Goal: Task Accomplishment & Management: Manage account settings

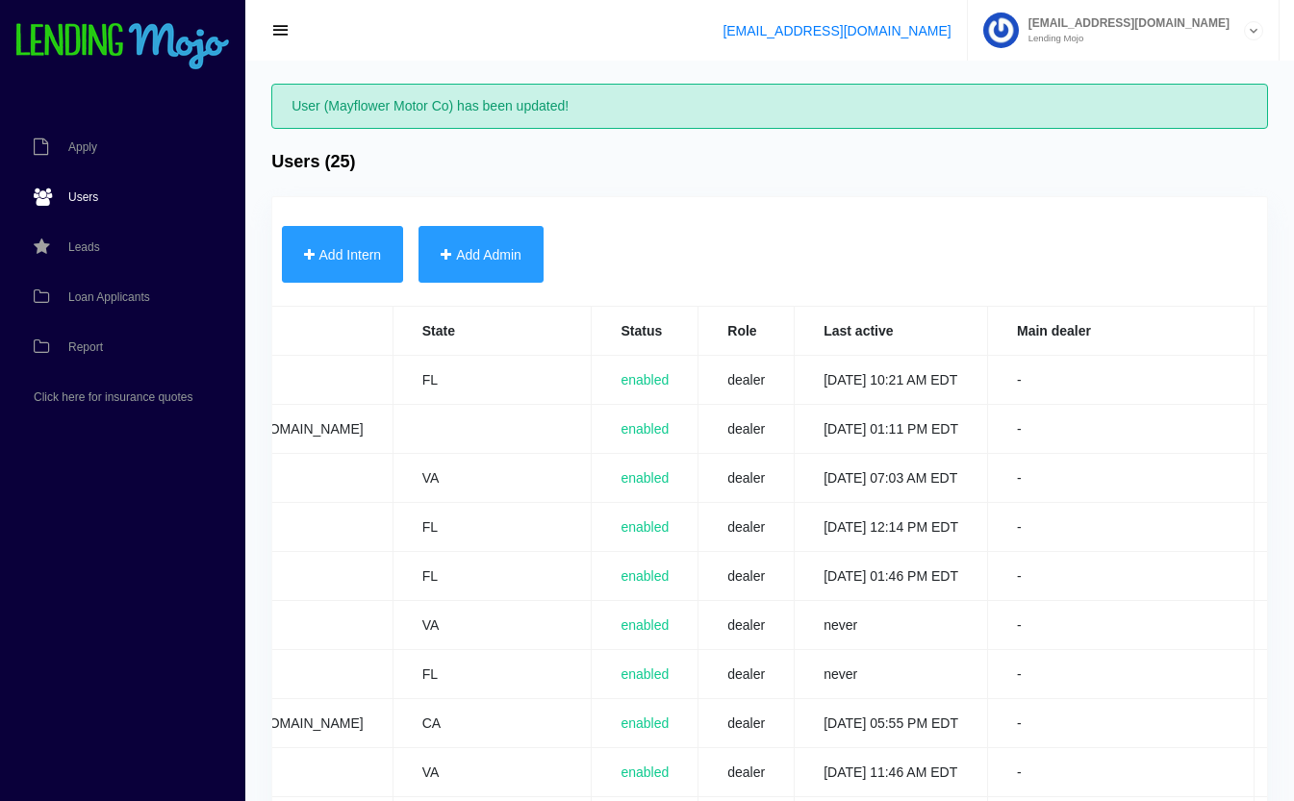
scroll to position [0, 697]
click at [1282, 575] on link "Edit" at bounding box center [1292, 576] width 20 height 13
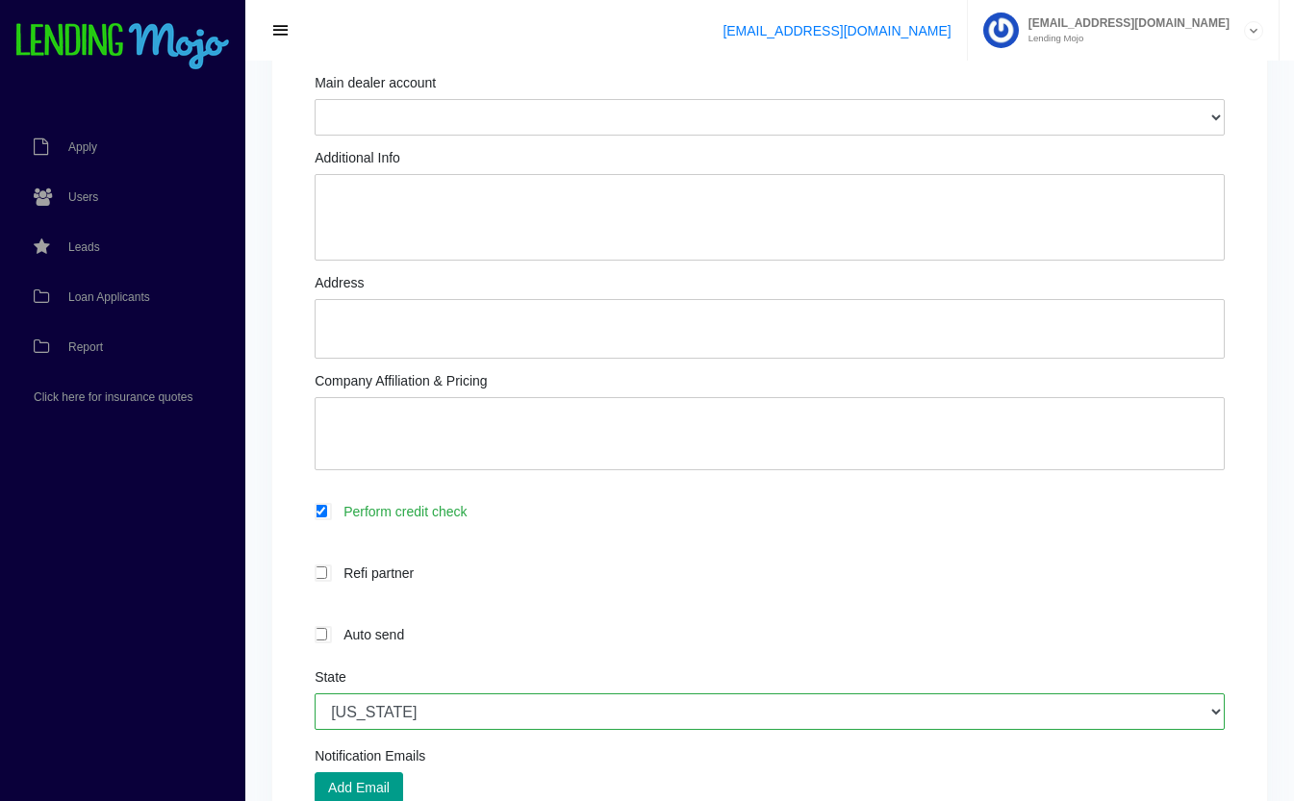
scroll to position [613, 0]
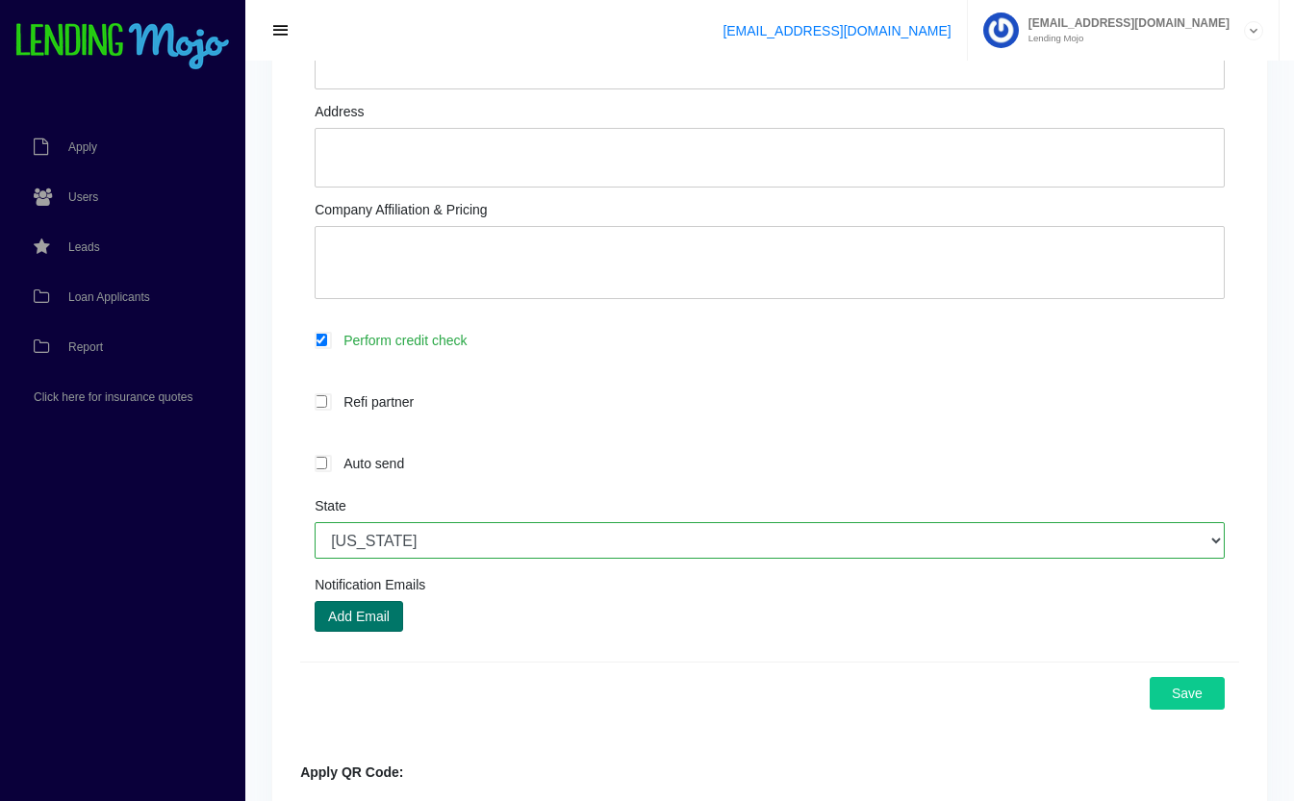
click at [393, 621] on button "Add Email" at bounding box center [359, 616] width 89 height 31
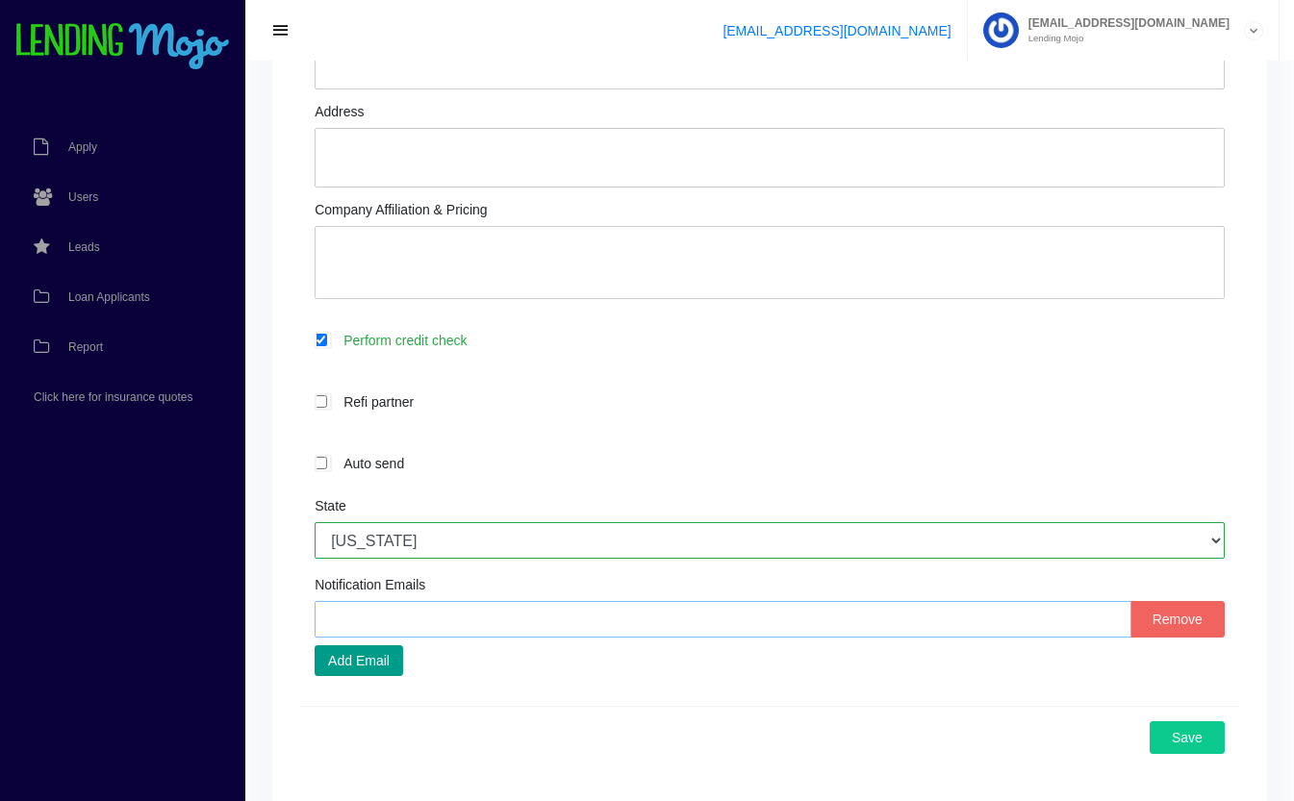
click at [596, 623] on input "text" at bounding box center [723, 619] width 817 height 37
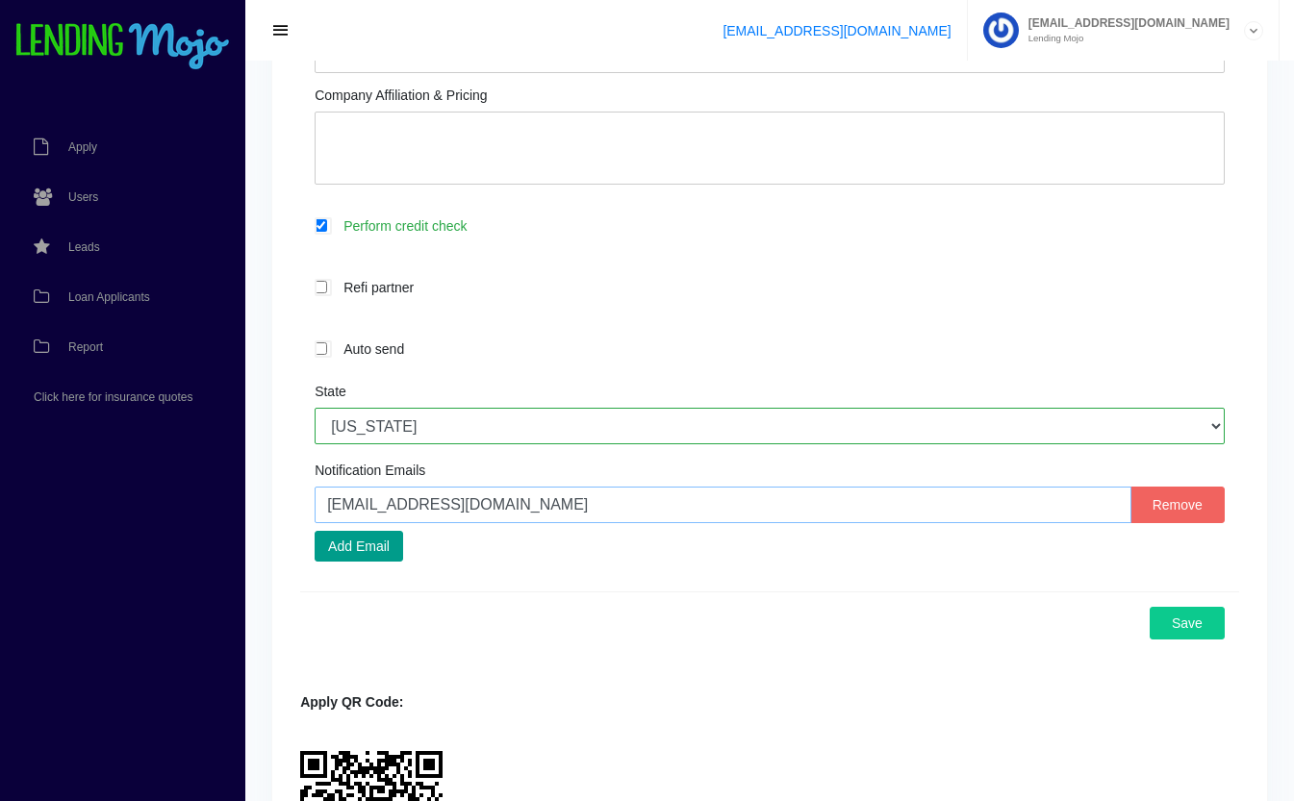
scroll to position [730, 0]
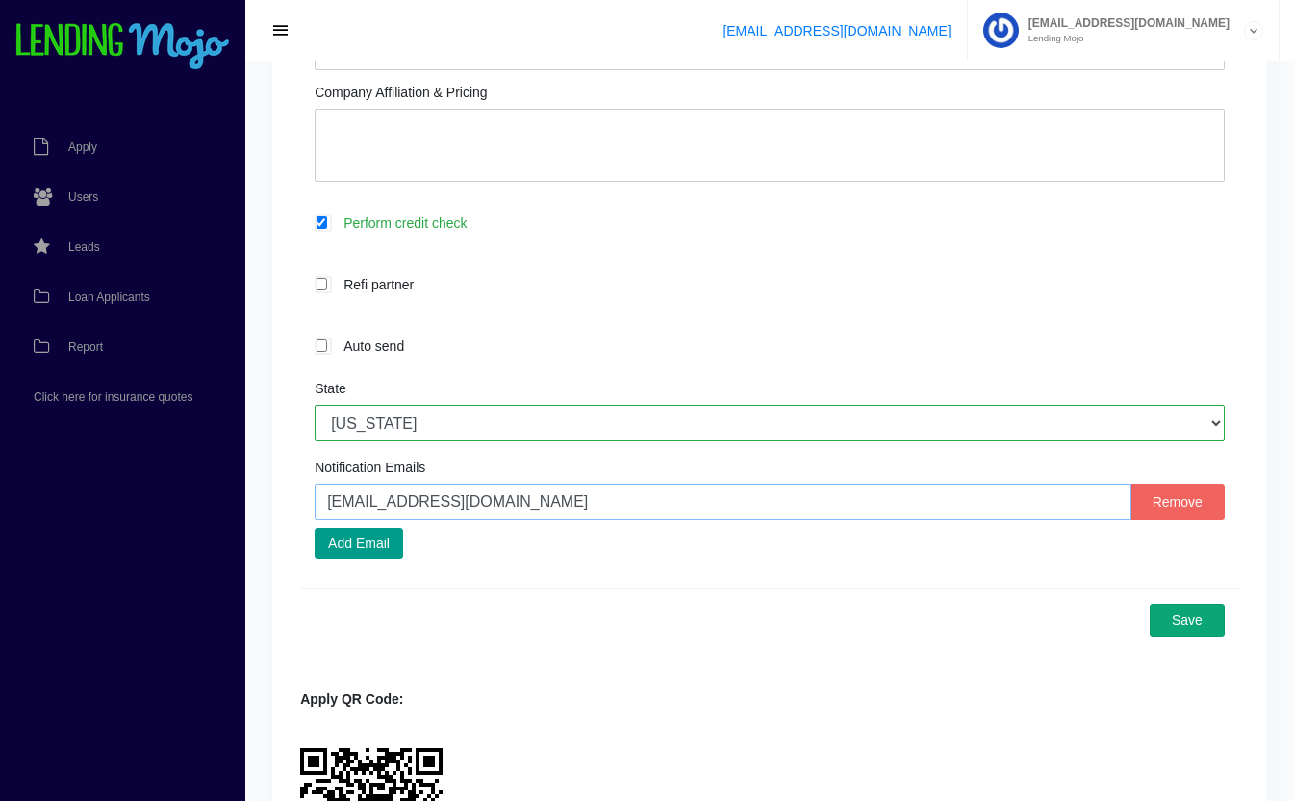
type input "yama@unitedimportcars.com"
click at [1201, 636] on button "Save" at bounding box center [1187, 620] width 75 height 33
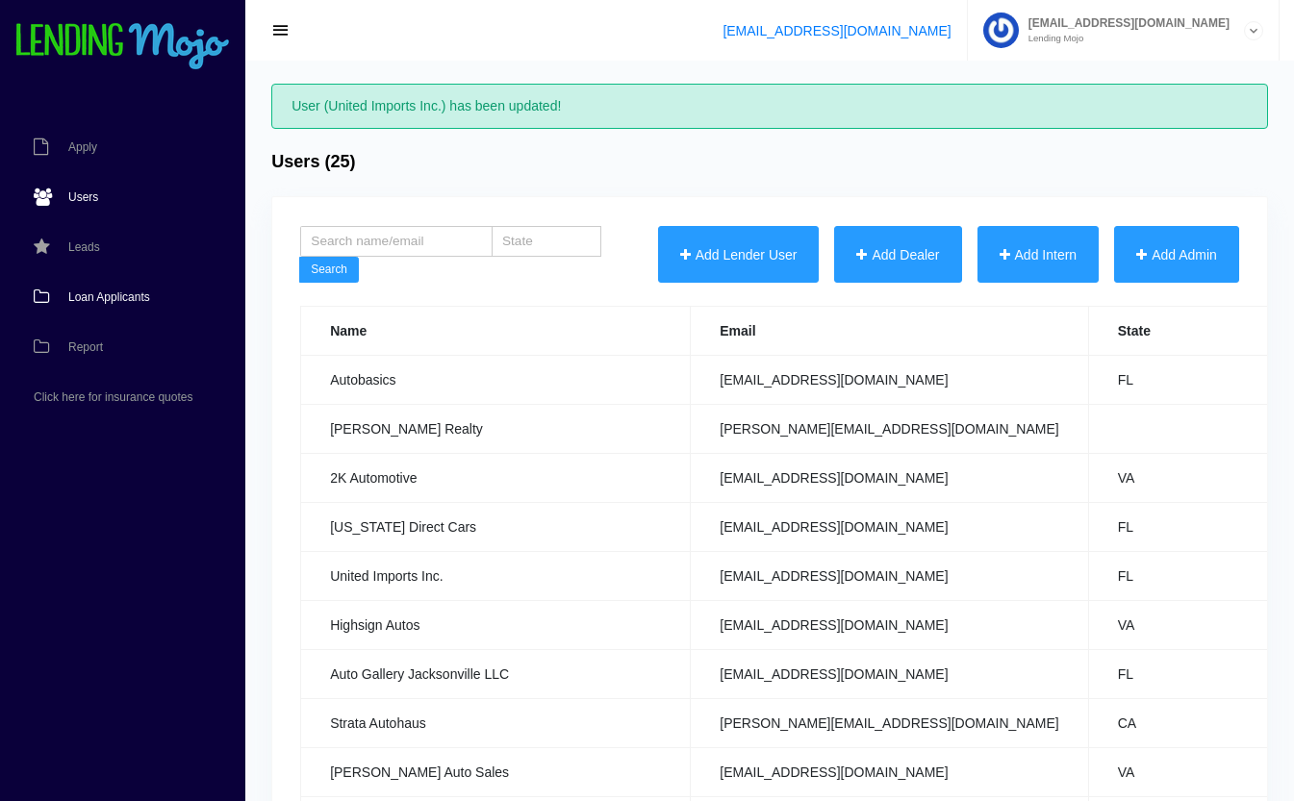
click at [69, 293] on span "Loan Applicants" at bounding box center [109, 297] width 82 height 12
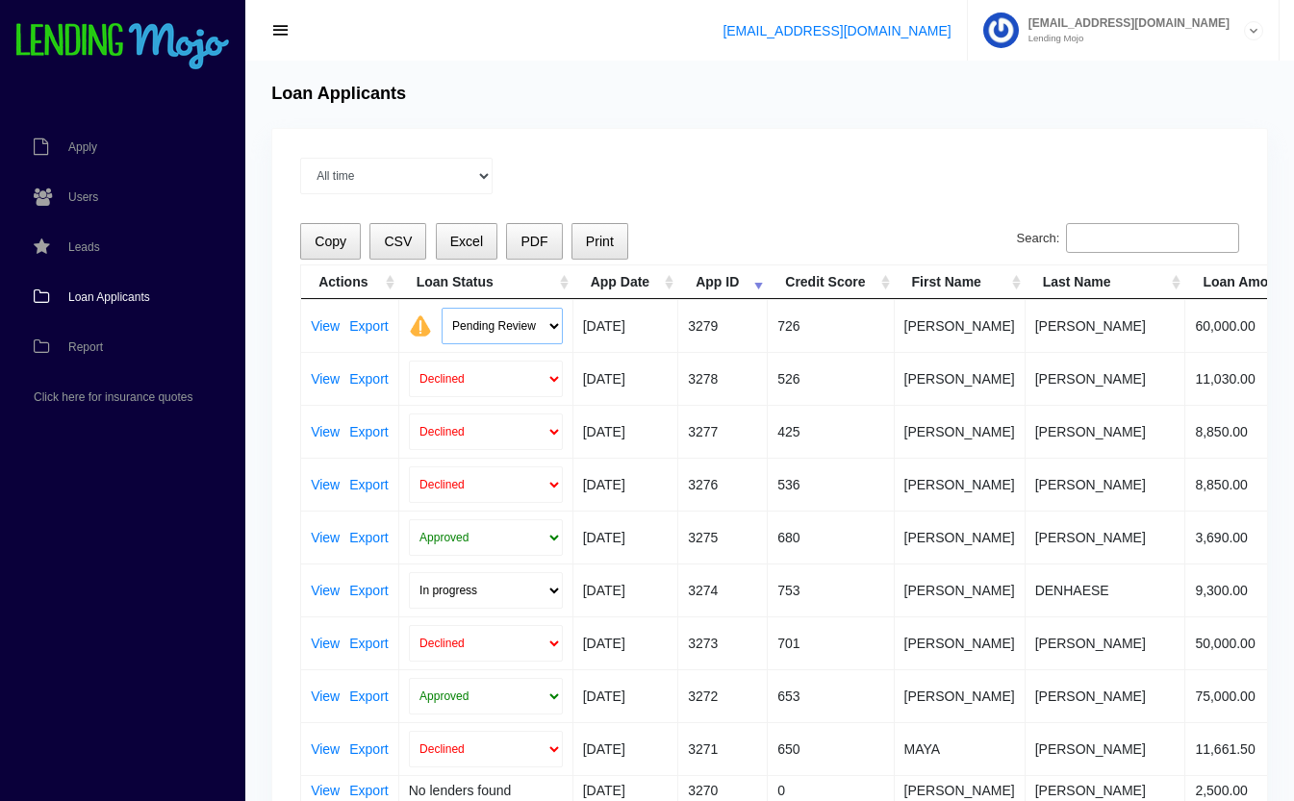
click at [488, 317] on select "Pending Review Approve Decline Unqualified" at bounding box center [502, 326] width 121 height 37
select select "approved"
click at [442, 308] on select "Pending Review Approve Decline Unqualified" at bounding box center [502, 326] width 121 height 37
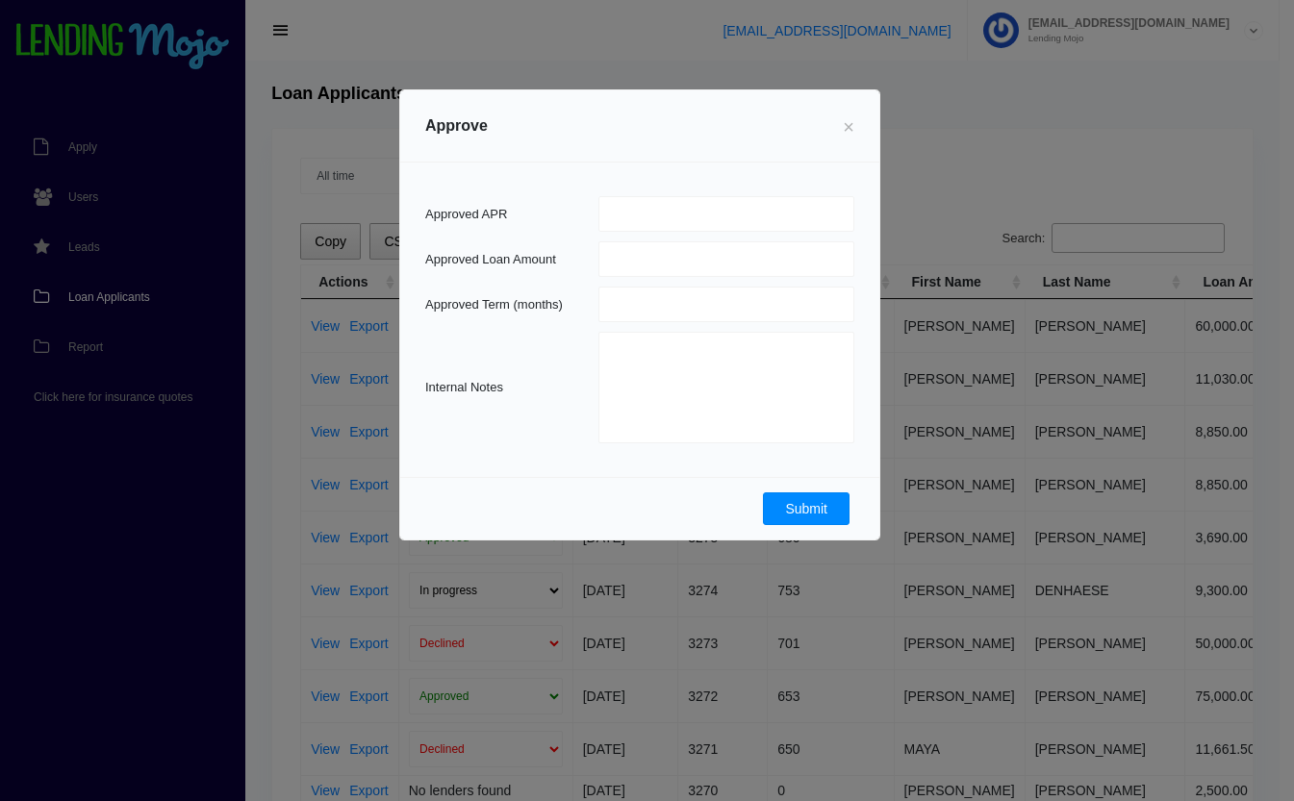
click at [798, 511] on button "Submit" at bounding box center [806, 509] width 87 height 33
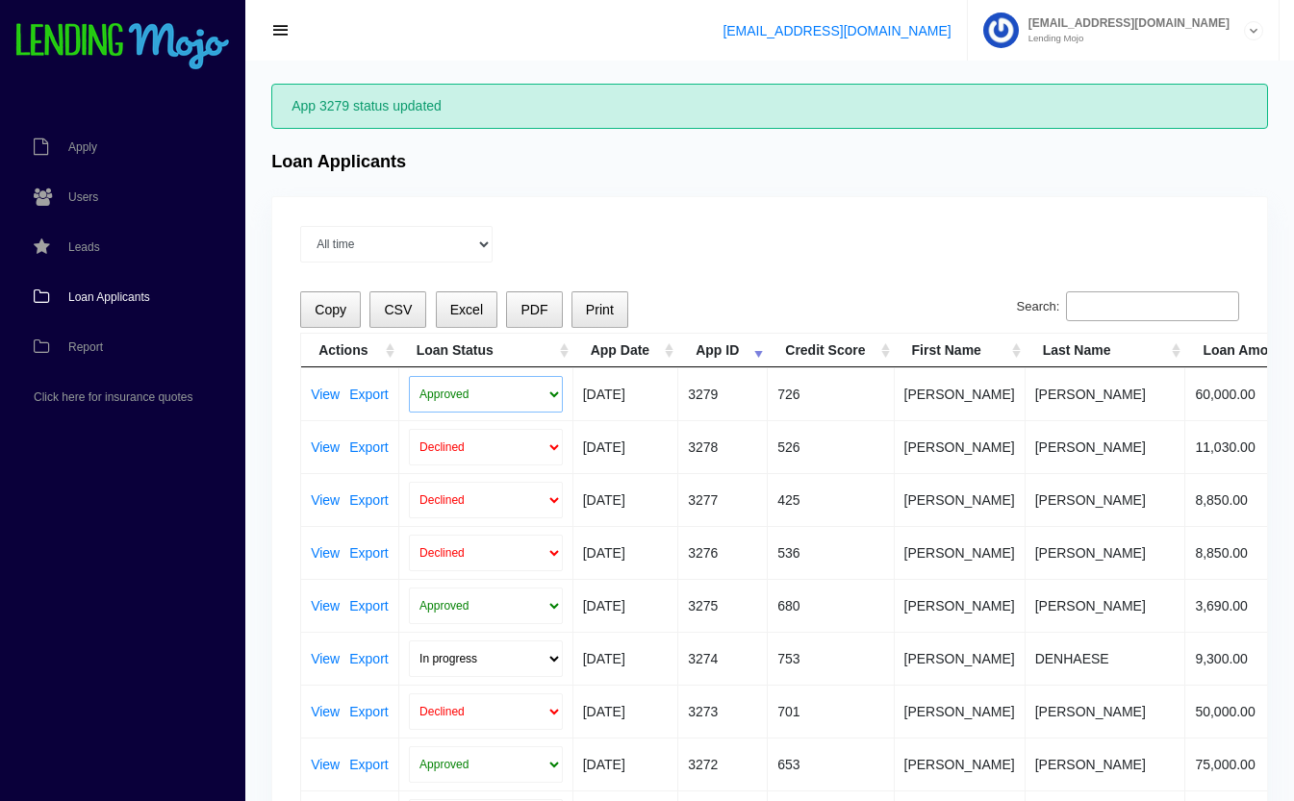
click at [493, 395] on select "Approved In Progress Funded Did not fund Declined" at bounding box center [486, 394] width 154 height 37
select select "in_progress"
click at [409, 376] on select "Approved In Progress Funded Did not fund Declined" at bounding box center [486, 394] width 154 height 37
